Goal: Obtain resource: Obtain resource

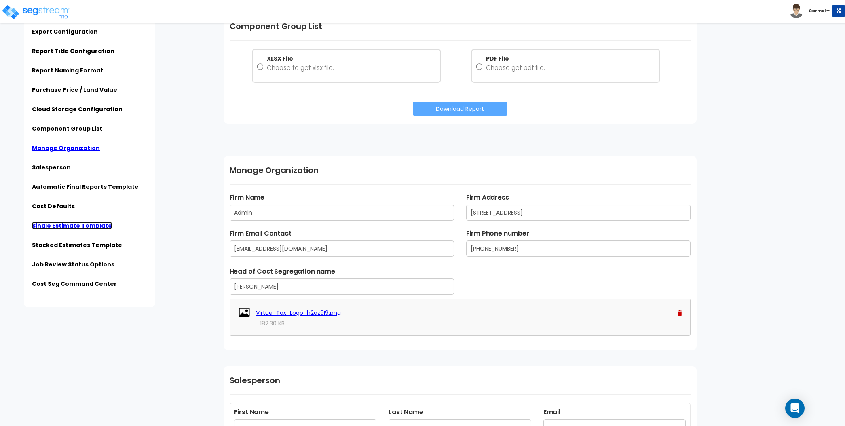
click at [79, 222] on link "Single Estimate Template" at bounding box center [72, 226] width 80 height 8
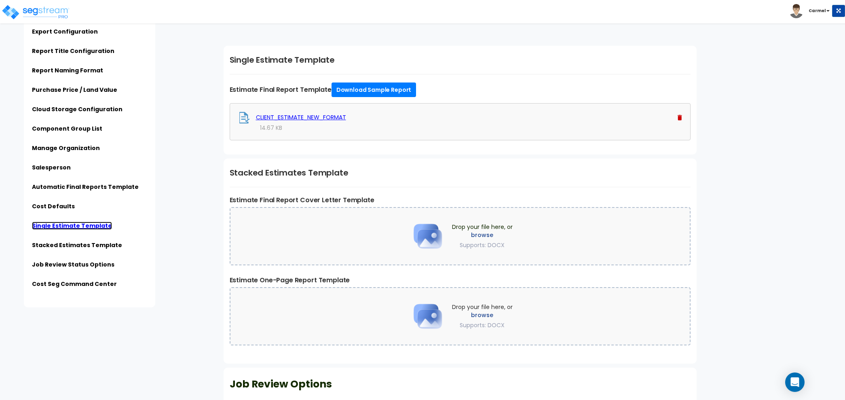
scroll to position [2697, 0]
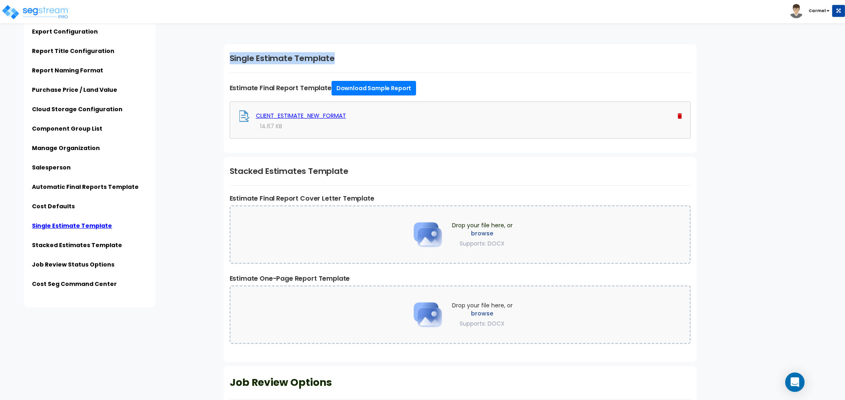
drag, startPoint x: 228, startPoint y: 51, endPoint x: 383, endPoint y: 55, distance: 154.9
click at [383, 56] on div "Single Estimate Template Estimate Final Report Template Download Sample Report …" at bounding box center [460, 98] width 473 height 109
drag, startPoint x: 231, startPoint y: 164, endPoint x: 281, endPoint y: 162, distance: 50.6
click at [281, 165] on h1 "Stacked Estimates Template" at bounding box center [460, 171] width 461 height 12
click at [380, 176] on div "Stacked Estimates Template Estimate Final Report Cover Letter Template Drop you…" at bounding box center [460, 259] width 473 height 205
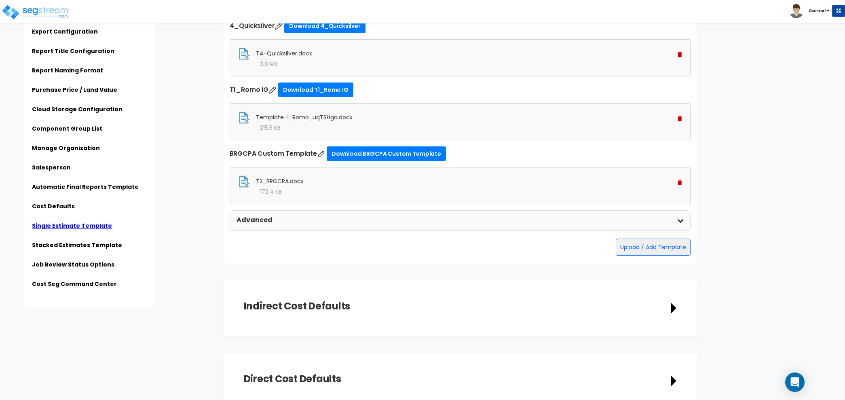
scroll to position [2224, 0]
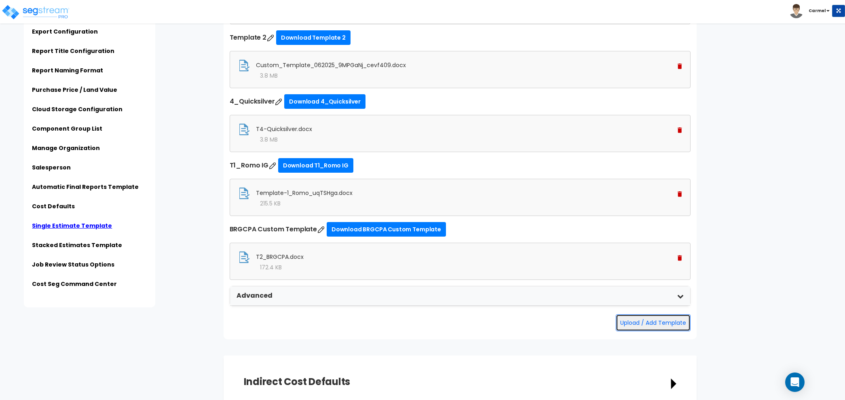
click at [667, 314] on button "Upload / Add Template" at bounding box center [653, 322] width 75 height 17
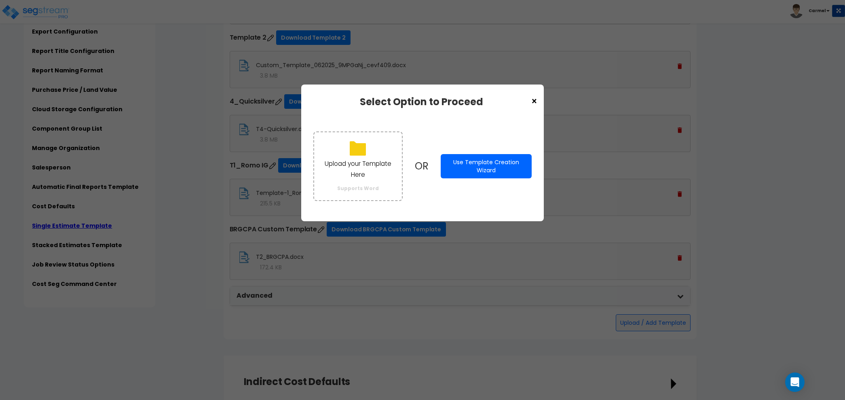
click at [535, 101] on span "×" at bounding box center [534, 102] width 7 height 14
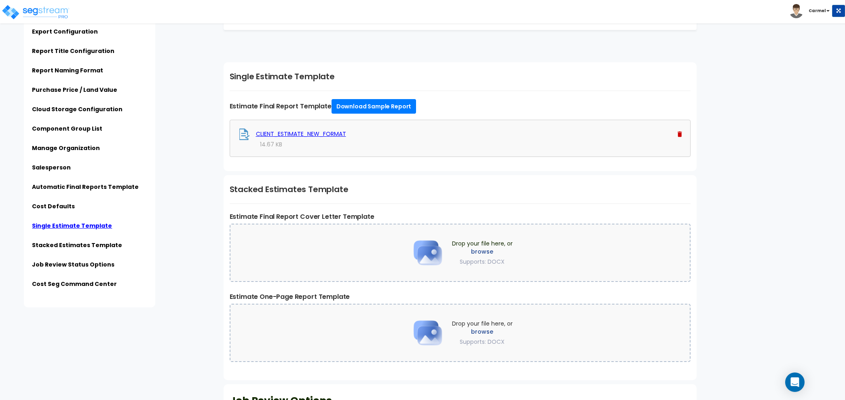
scroll to position [2693, 0]
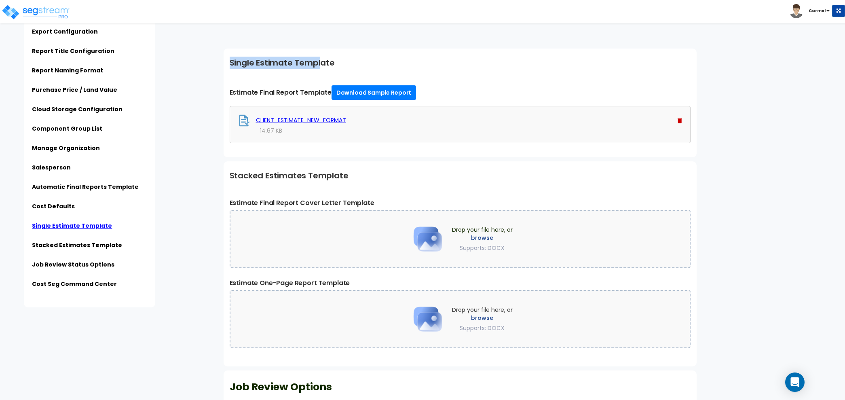
drag, startPoint x: 231, startPoint y: 52, endPoint x: 318, endPoint y: 50, distance: 87.4
click at [319, 51] on div "Single Estimate Template Estimate Final Report Template Download Sample Report …" at bounding box center [460, 103] width 473 height 109
drag, startPoint x: 240, startPoint y: 171, endPoint x: 272, endPoint y: 171, distance: 31.5
click at [272, 171] on h1 "Stacked Estimates Template" at bounding box center [460, 175] width 461 height 12
click at [300, 171] on h1 "Stacked Estimates Template" at bounding box center [460, 175] width 461 height 12
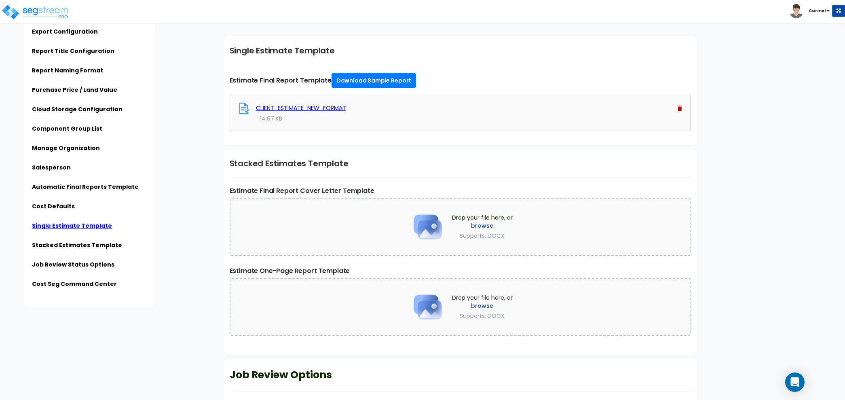
scroll to position [2705, 0]
drag, startPoint x: 336, startPoint y: 45, endPoint x: 220, endPoint y: 44, distance: 116.9
click at [460, 63] on div "Single Estimate Template Estimate Final Report Template Download Sample Report …" at bounding box center [460, 90] width 473 height 109
click at [363, 73] on link "Download Sample Report" at bounding box center [374, 80] width 85 height 15
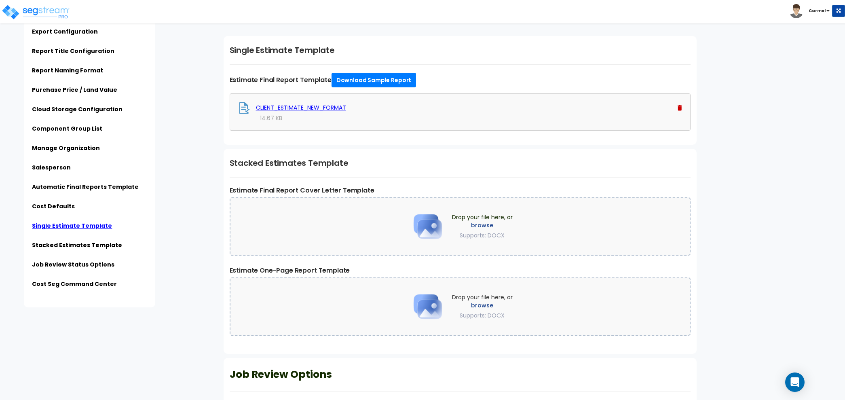
click at [214, 163] on div "Subscription Information Export Configuration Report Title Configuration Report…" at bounding box center [112, 153] width 209 height 307
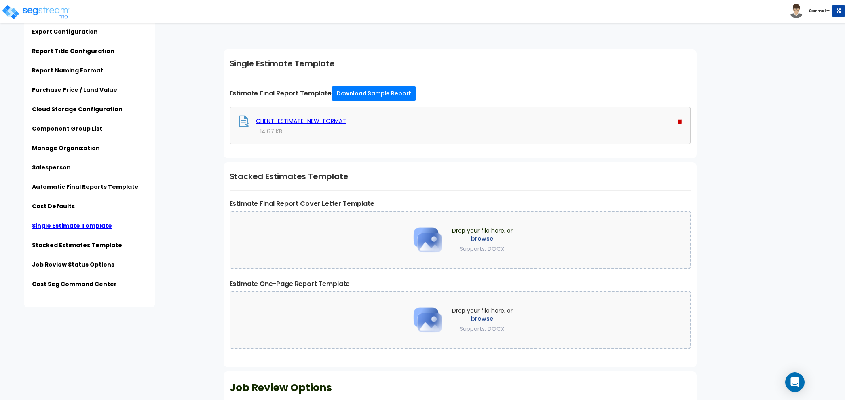
scroll to position [2698, 0]
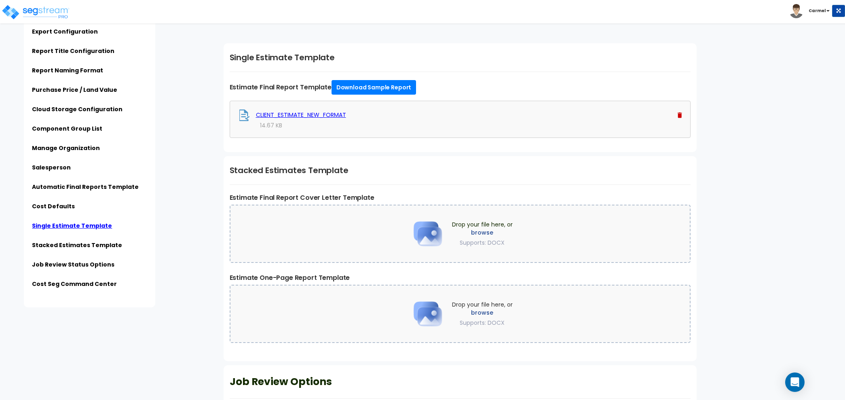
click at [232, 51] on h1 "Single Estimate Template" at bounding box center [460, 57] width 461 height 12
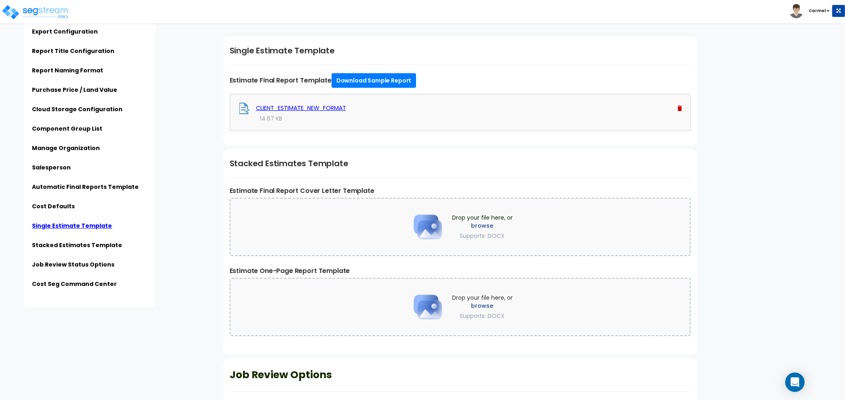
scroll to position [2705, 0]
drag, startPoint x: 229, startPoint y: 74, endPoint x: 329, endPoint y: 77, distance: 100.4
click at [329, 77] on div "Single Estimate Template Estimate Final Report Template Download Sample Report …" at bounding box center [460, 90] width 473 height 109
click at [204, 214] on div "Subscription Information Export Configuration Report Title Configuration Report…" at bounding box center [112, 153] width 209 height 307
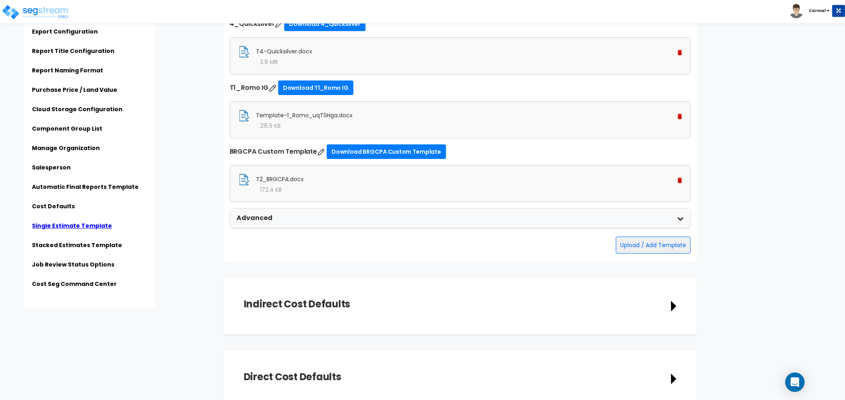
scroll to position [2184, 0]
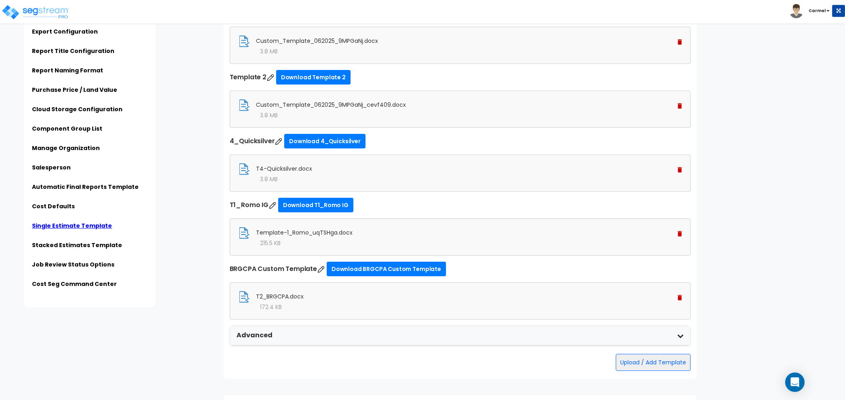
click at [275, 203] on img at bounding box center [273, 205] width 8 height 8
type input "T1_Romo IG"
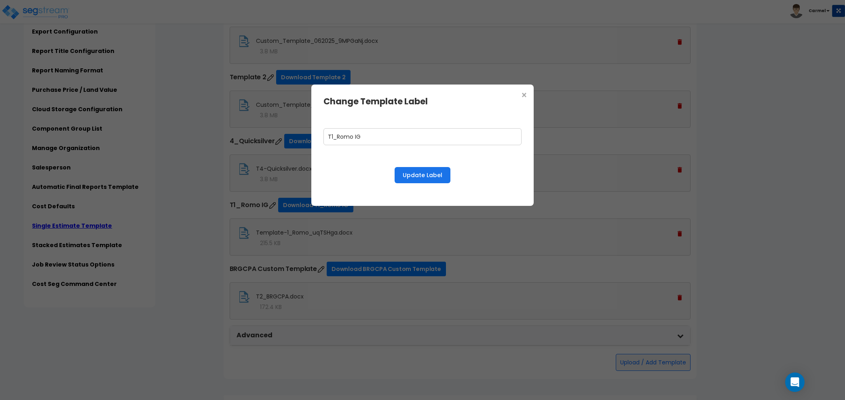
click at [526, 94] on span "×" at bounding box center [524, 96] width 7 height 14
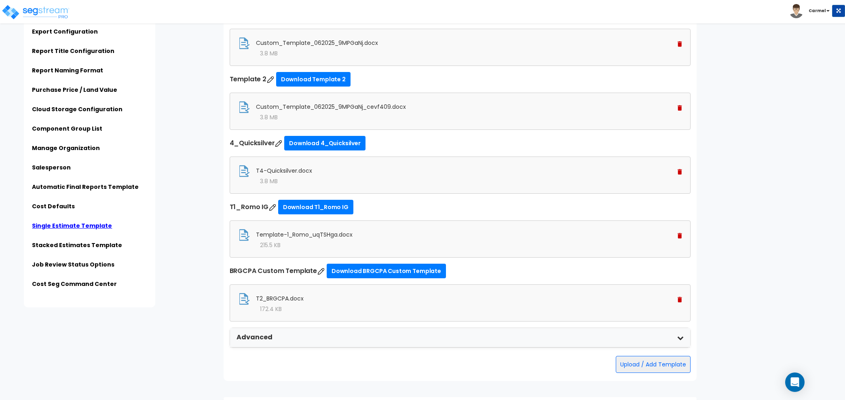
scroll to position [2181, 0]
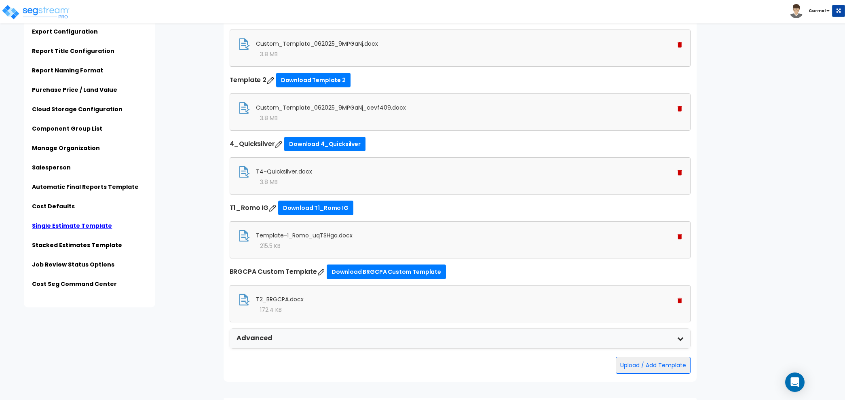
click at [195, 207] on div "Subscription Information Export Configuration Report Title Configuration Report…" at bounding box center [112, 153] width 209 height 307
drag, startPoint x: 254, startPoint y: 232, endPoint x: 359, endPoint y: 234, distance: 104.4
click at [359, 234] on div "Template-1_Romo_uqTSHga.docx" at bounding box center [460, 236] width 444 height 12
click at [188, 257] on div "Subscription Information Export Configuration Report Title Configuration Report…" at bounding box center [112, 153] width 209 height 307
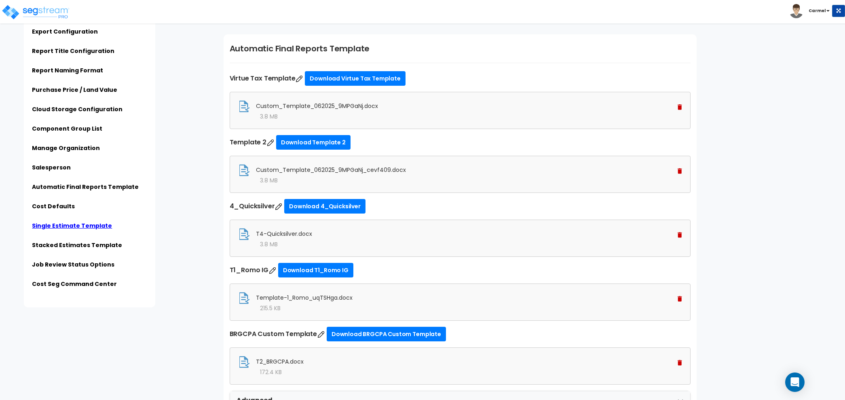
scroll to position [2115, 0]
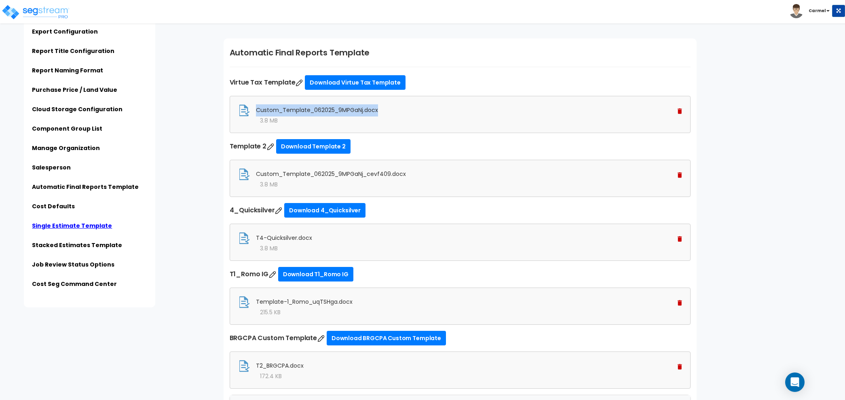
drag, startPoint x: 257, startPoint y: 106, endPoint x: 391, endPoint y: 108, distance: 133.5
click at [391, 108] on div "Custom_Template_062025_9MPGaNj.docx" at bounding box center [460, 110] width 444 height 12
click at [391, 116] on div "3.8 MB" at bounding box center [460, 120] width 444 height 8
drag, startPoint x: 224, startPoint y: 77, endPoint x: 405, endPoint y: 76, distance: 181.2
click at [405, 76] on div "Automatic Final Reports Template Virtue Tax Template Download Virtue Tax Templa…" at bounding box center [460, 243] width 473 height 410
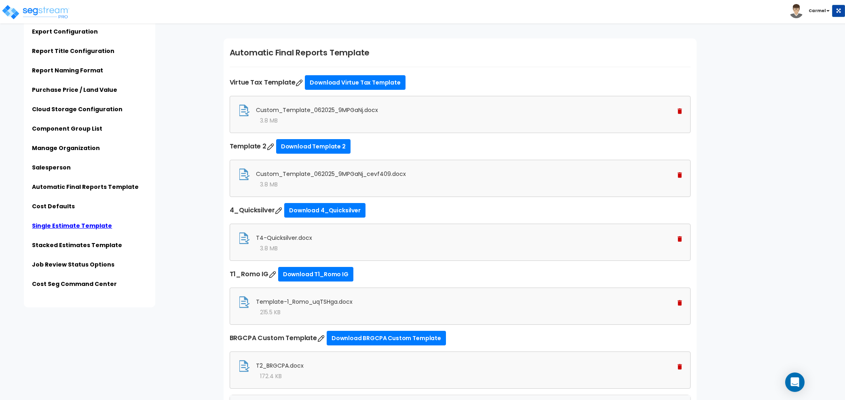
click at [209, 132] on div "Subscription Information Export Configuration Report Title Configuration Report…" at bounding box center [112, 153] width 209 height 307
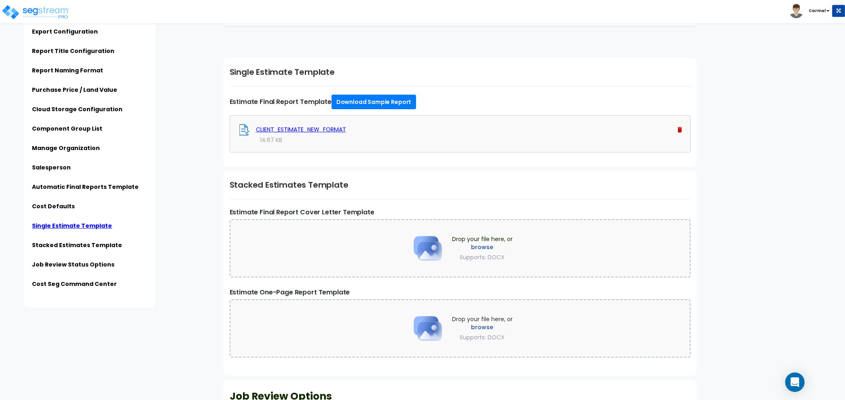
scroll to position [2703, 0]
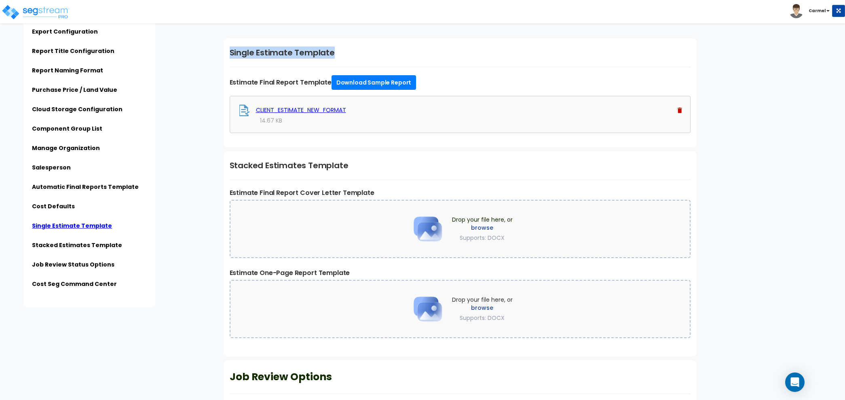
drag, startPoint x: 228, startPoint y: 49, endPoint x: 370, endPoint y: 58, distance: 143.1
click at [371, 58] on div "Single Estimate Template Estimate Final Report Template Download Sample Report …" at bounding box center [460, 92] width 473 height 109
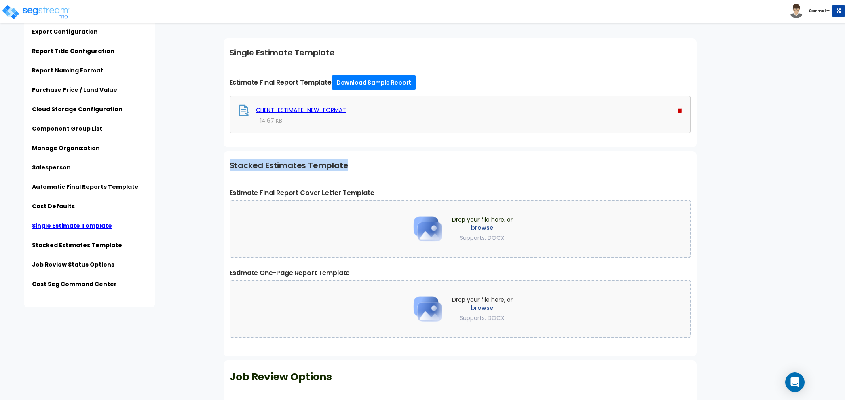
drag, startPoint x: 229, startPoint y: 160, endPoint x: 358, endPoint y: 161, distance: 128.6
click at [358, 161] on h1 "Stacked Estimates Template" at bounding box center [460, 165] width 461 height 12
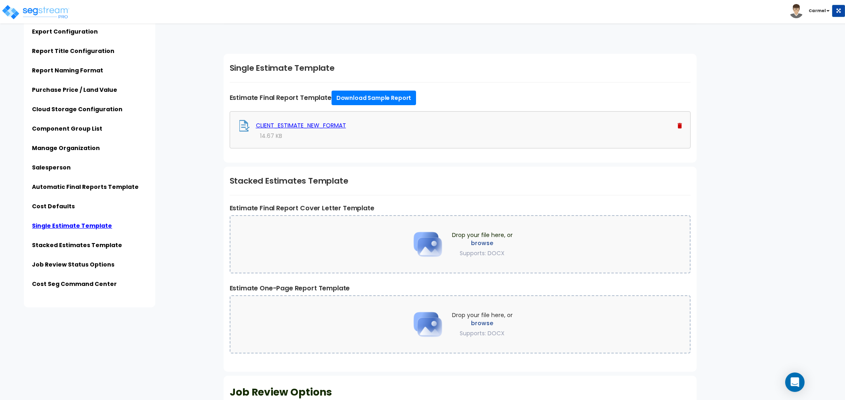
scroll to position [2687, 0]
drag, startPoint x: 225, startPoint y: 62, endPoint x: 355, endPoint y: 65, distance: 129.4
click at [355, 65] on div "Single Estimate Template Estimate Final Report Template Download Sample Report …" at bounding box center [460, 108] width 473 height 109
drag, startPoint x: 229, startPoint y: 174, endPoint x: 375, endPoint y: 176, distance: 146.0
click at [376, 177] on div "Stacked Estimates Template Estimate Final Report Cover Letter Template Drop you…" at bounding box center [460, 269] width 473 height 205
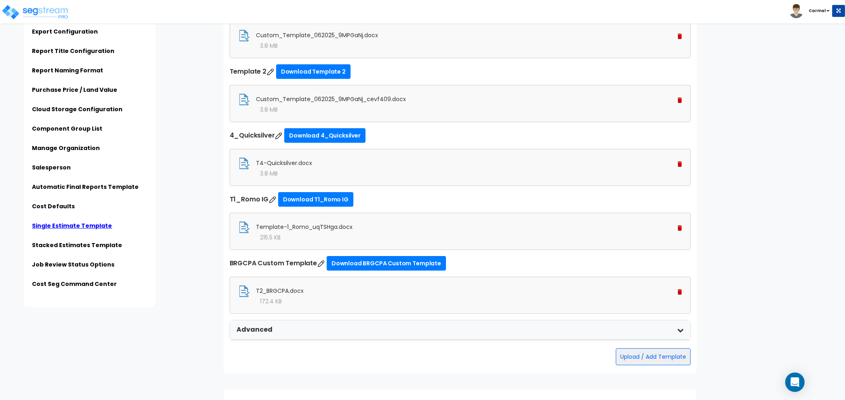
scroll to position [2196, 0]
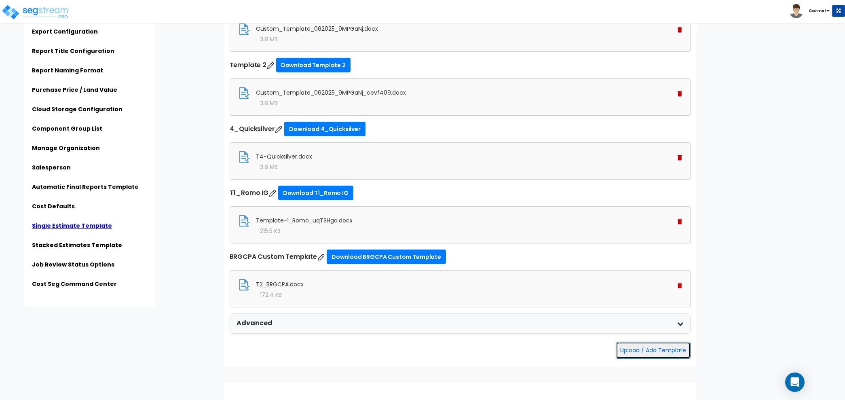
click at [663, 348] on button "Upload / Add Template" at bounding box center [653, 350] width 75 height 17
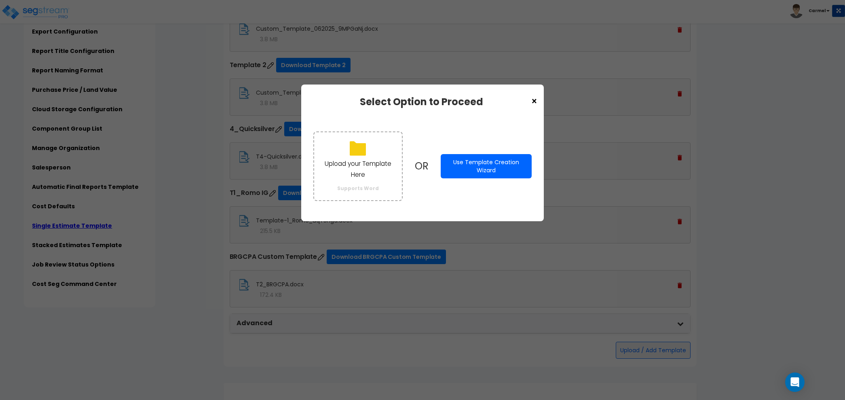
click at [534, 99] on span "×" at bounding box center [534, 102] width 7 height 14
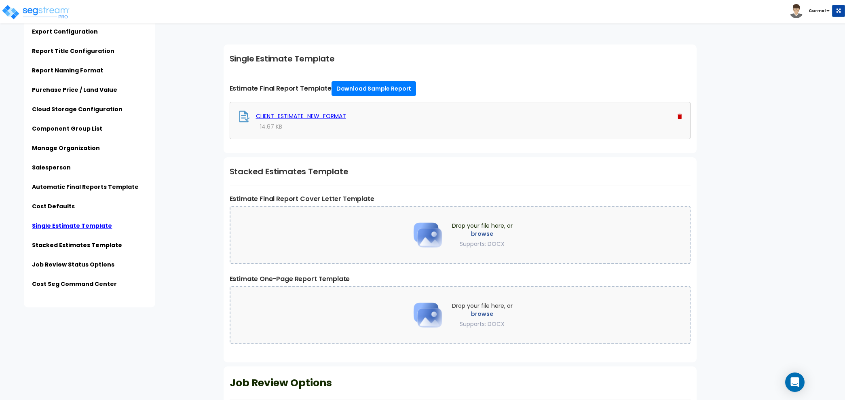
scroll to position [2722, 0]
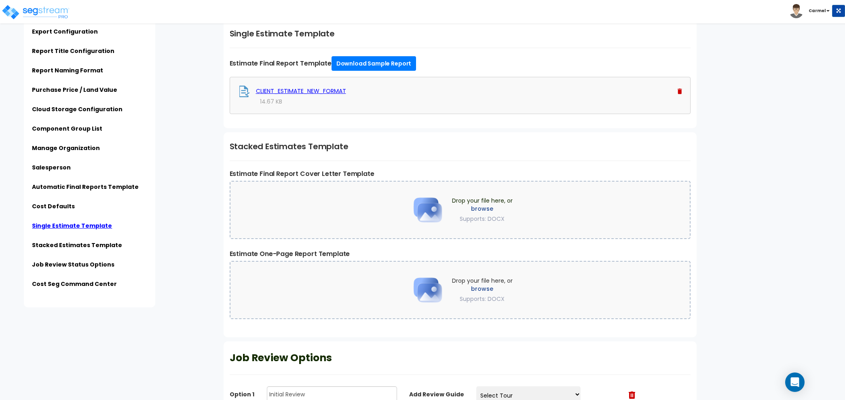
drag, startPoint x: 300, startPoint y: 163, endPoint x: 373, endPoint y: 163, distance: 72.8
click at [374, 163] on div "Stacked Estimates Template Estimate Final Report Cover Letter Template Drop you…" at bounding box center [460, 234] width 473 height 205
drag, startPoint x: 264, startPoint y: 247, endPoint x: 327, endPoint y: 247, distance: 63.5
click at [327, 249] on label "Estimate One-Page Report Template" at bounding box center [460, 254] width 461 height 10
drag, startPoint x: 232, startPoint y: 140, endPoint x: 257, endPoint y: 142, distance: 25.1
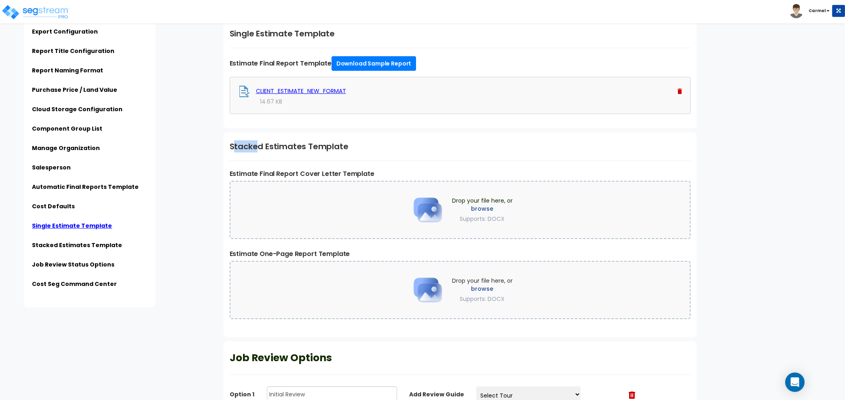
click at [257, 142] on h1 "Stacked Estimates Template" at bounding box center [460, 146] width 461 height 12
click at [322, 142] on h1 "Stacked Estimates Template" at bounding box center [460, 146] width 461 height 12
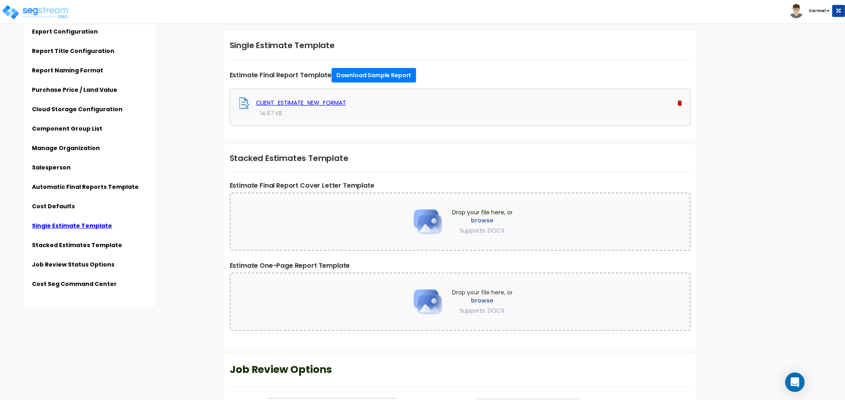
scroll to position [2711, 0]
drag, startPoint x: 298, startPoint y: 179, endPoint x: 322, endPoint y: 176, distance: 23.7
click at [378, 180] on label "Estimate Final Report Cover Letter Template" at bounding box center [460, 185] width 461 height 10
drag, startPoint x: 261, startPoint y: 260, endPoint x: 359, endPoint y: 256, distance: 98.4
click at [360, 260] on label "Estimate One-Page Report Template" at bounding box center [460, 265] width 461 height 10
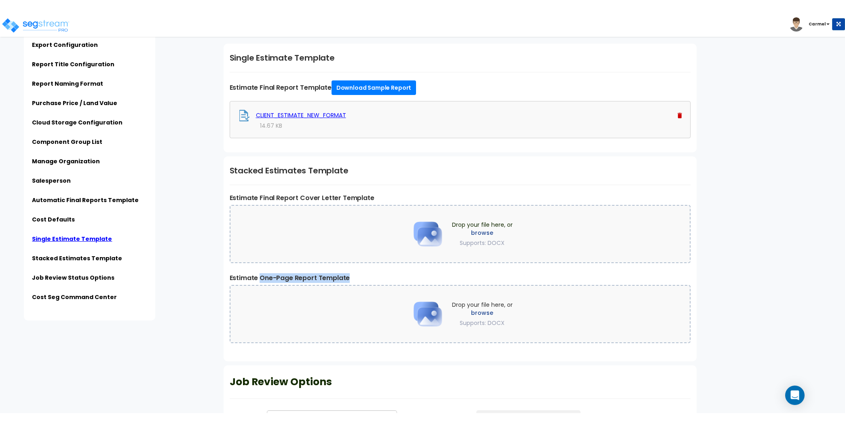
scroll to position [2697, 0]
